Goal: Task Accomplishment & Management: Use online tool/utility

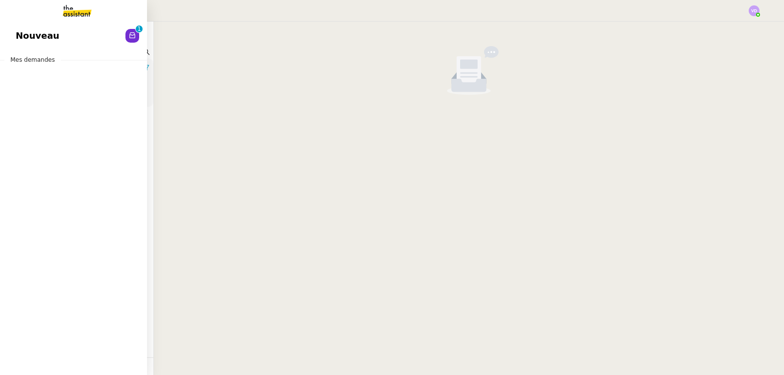
click at [35, 28] on span "Nouveau" at bounding box center [38, 35] width 44 height 15
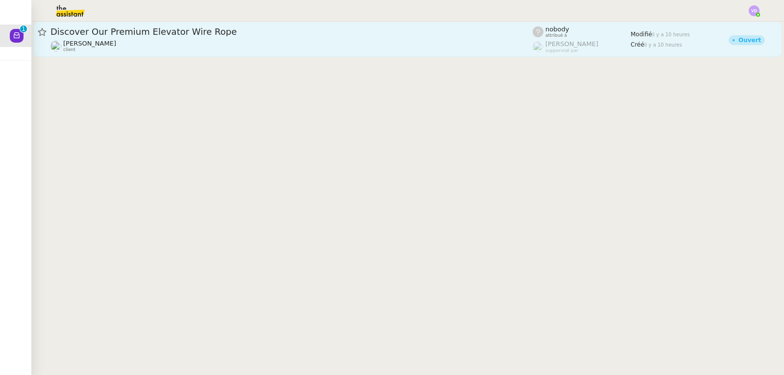
click at [184, 32] on span "Discover Our Premium Elevator Wire Rope" at bounding box center [291, 31] width 482 height 9
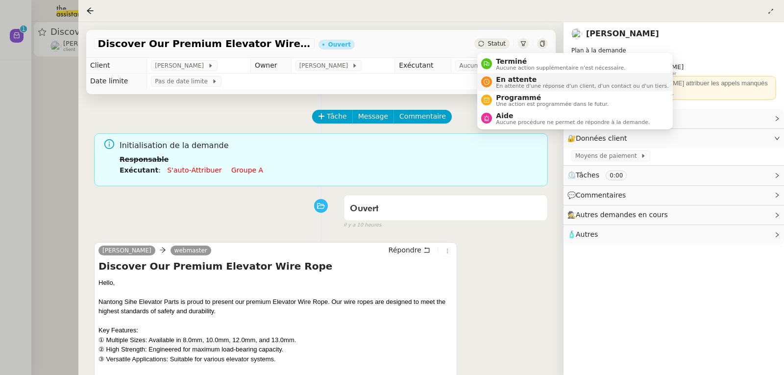
drag, startPoint x: 500, startPoint y: 59, endPoint x: 523, endPoint y: 84, distance: 34.4
click at [500, 59] on span "Terminé" at bounding box center [560, 61] width 129 height 8
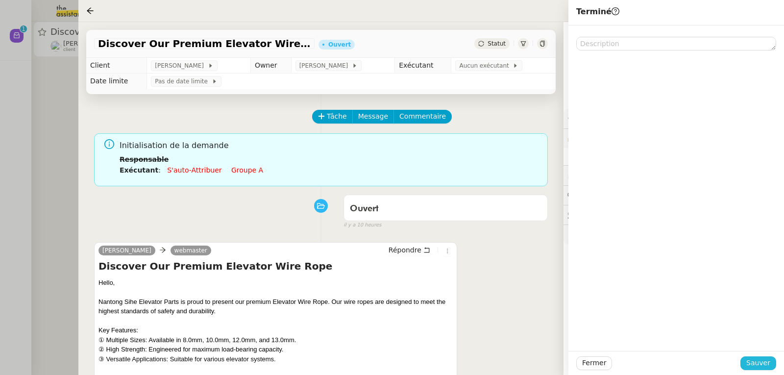
click at [757, 358] on span "Sauver" at bounding box center [758, 362] width 24 height 11
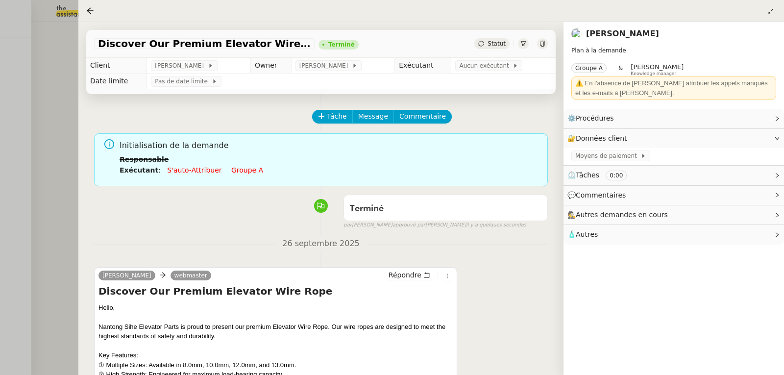
scroll to position [98, 0]
